Goal: Find specific page/section: Find specific page/section

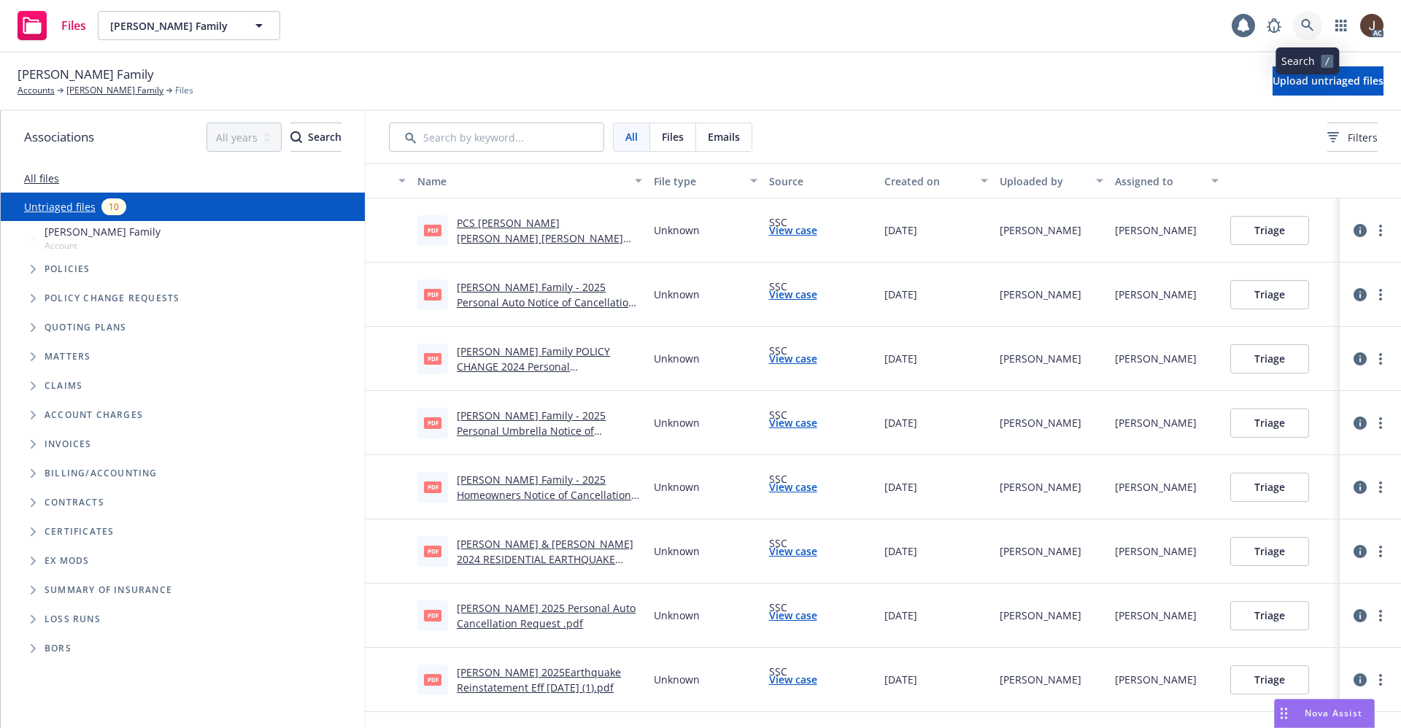
click at [1312, 24] on icon at bounding box center [1307, 25] width 13 height 13
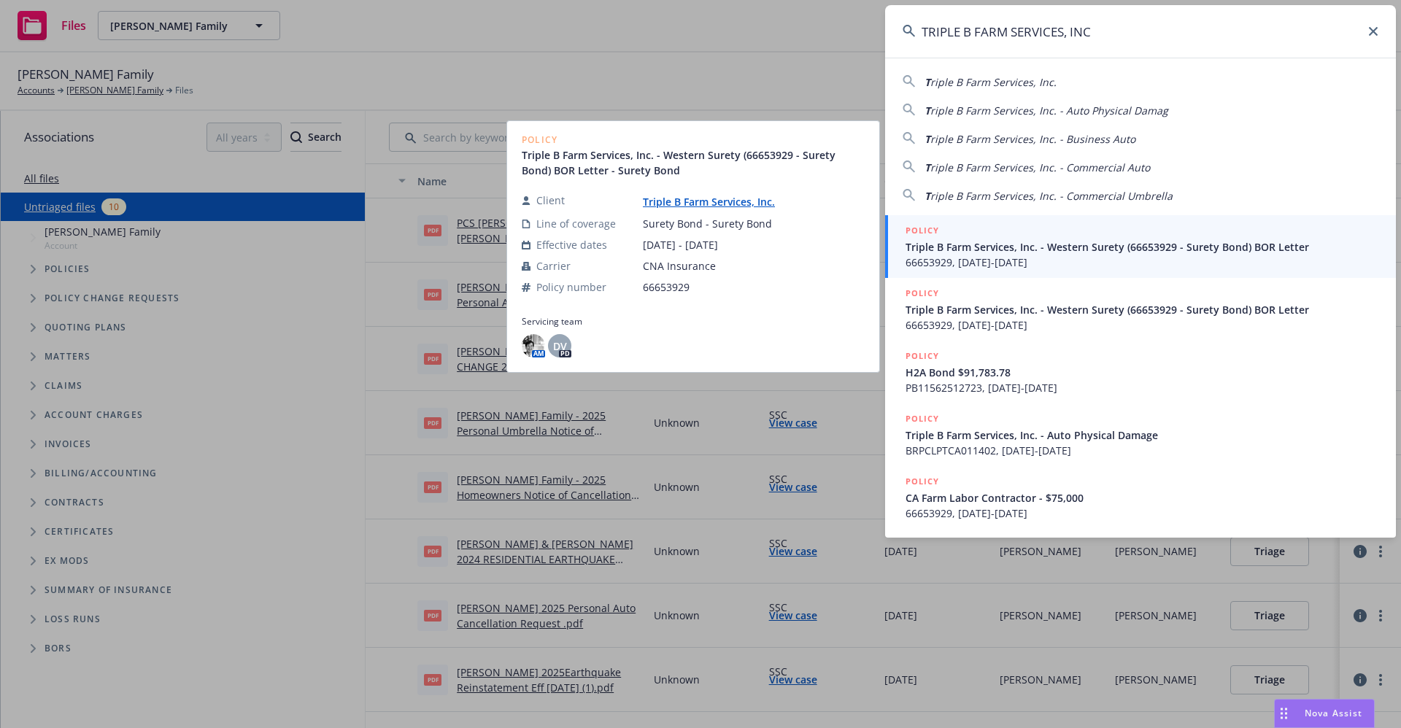
type input "TRIPLE B FARM SERVICES, INC"
click at [705, 203] on link "Triple B Farm Services, Inc." at bounding box center [715, 202] width 144 height 14
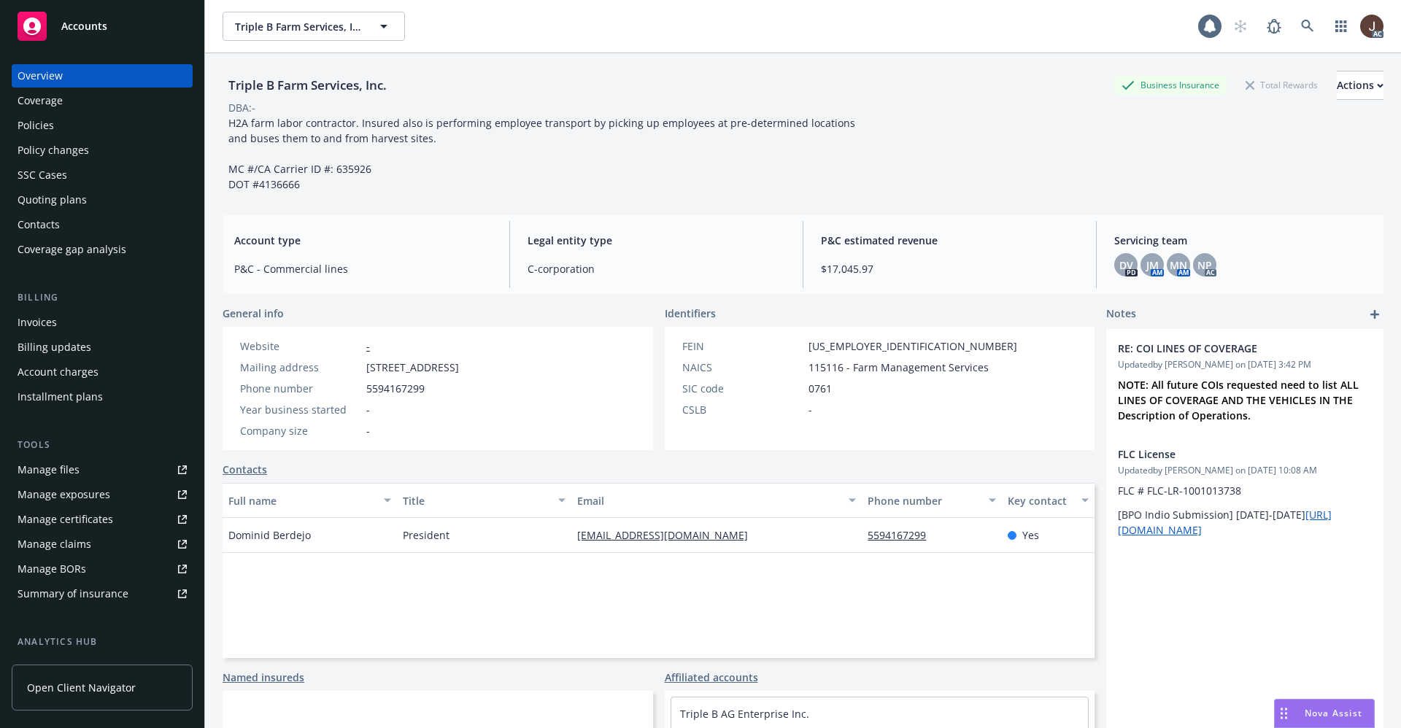
click at [41, 129] on div "Policies" at bounding box center [36, 125] width 36 height 23
